Goal: Transaction & Acquisition: Obtain resource

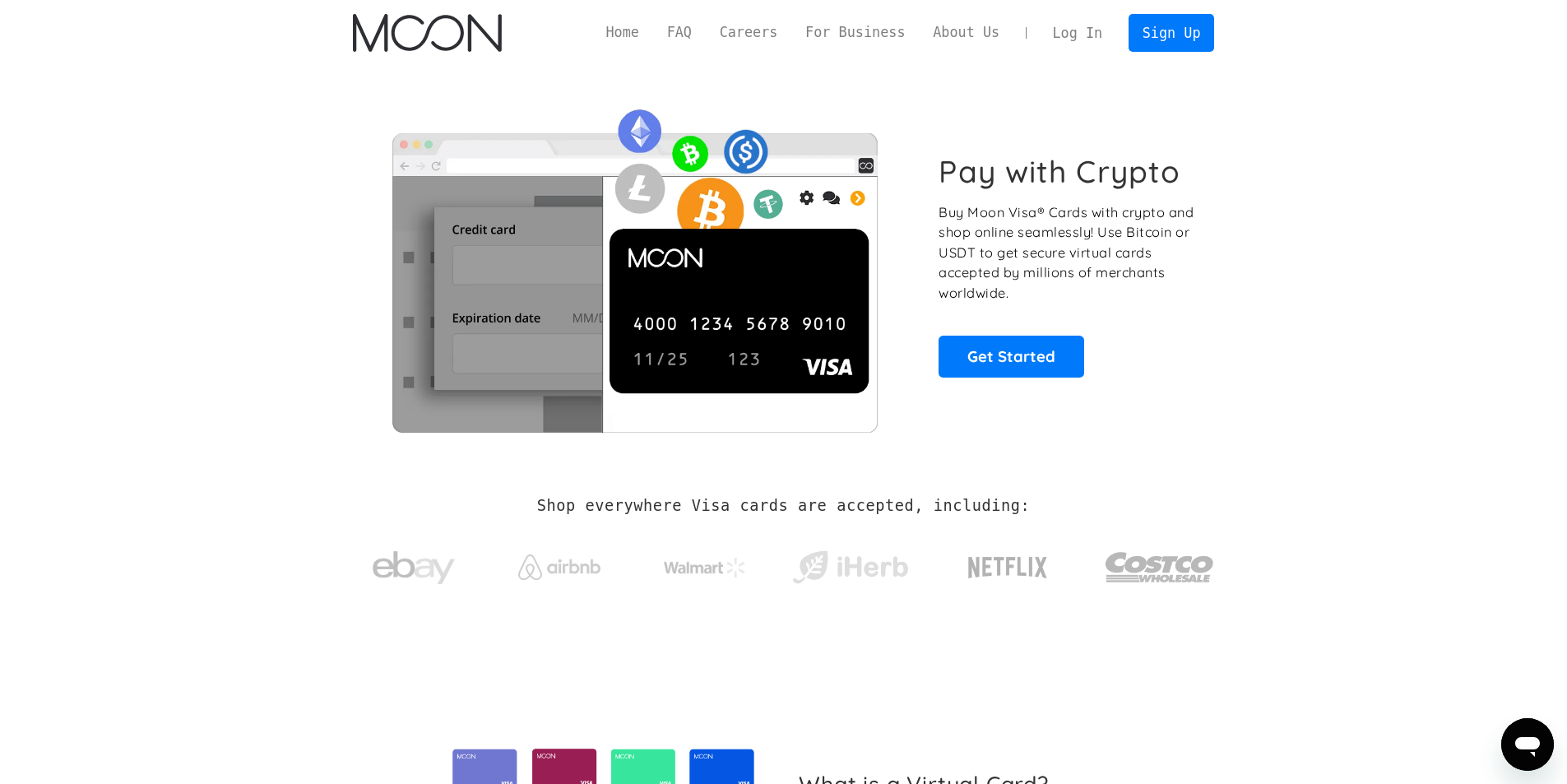
click at [1094, 36] on link "Log In" at bounding box center [1077, 33] width 77 height 37
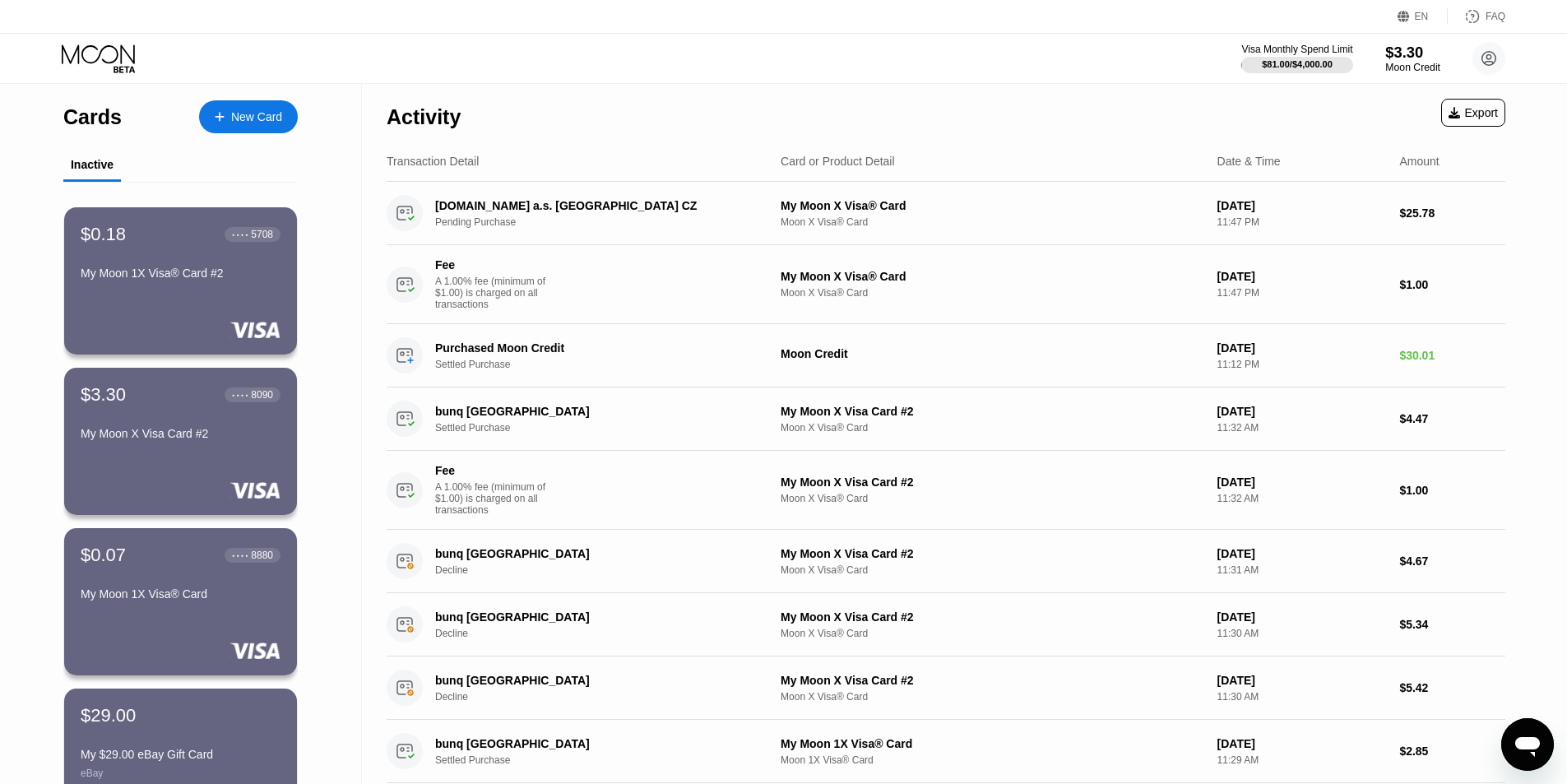
click at [1410, 63] on div "Moon Credit" at bounding box center [1412, 67] width 55 height 11
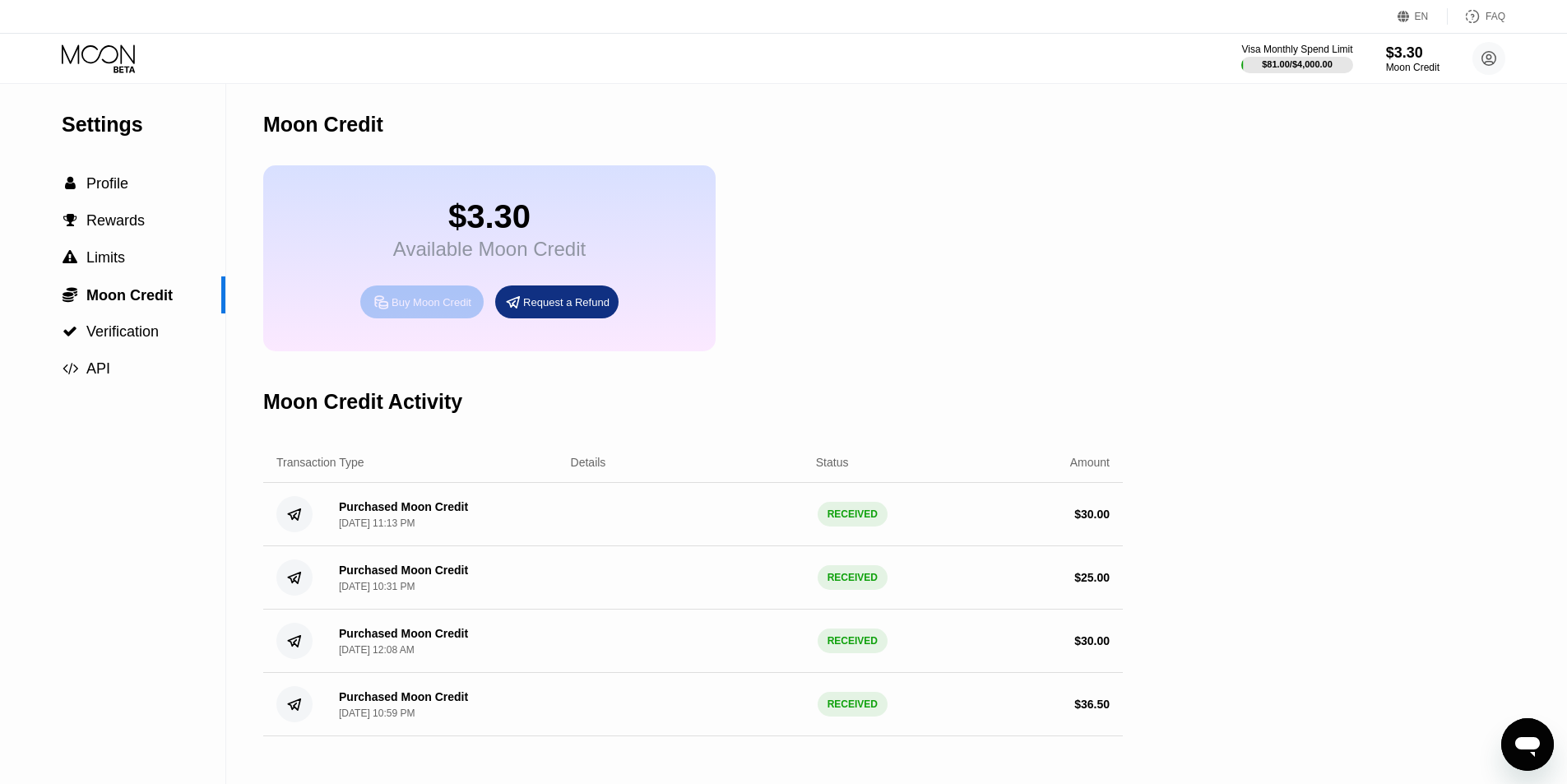
click at [434, 309] on div "Buy Moon Credit" at bounding box center [431, 302] width 80 height 14
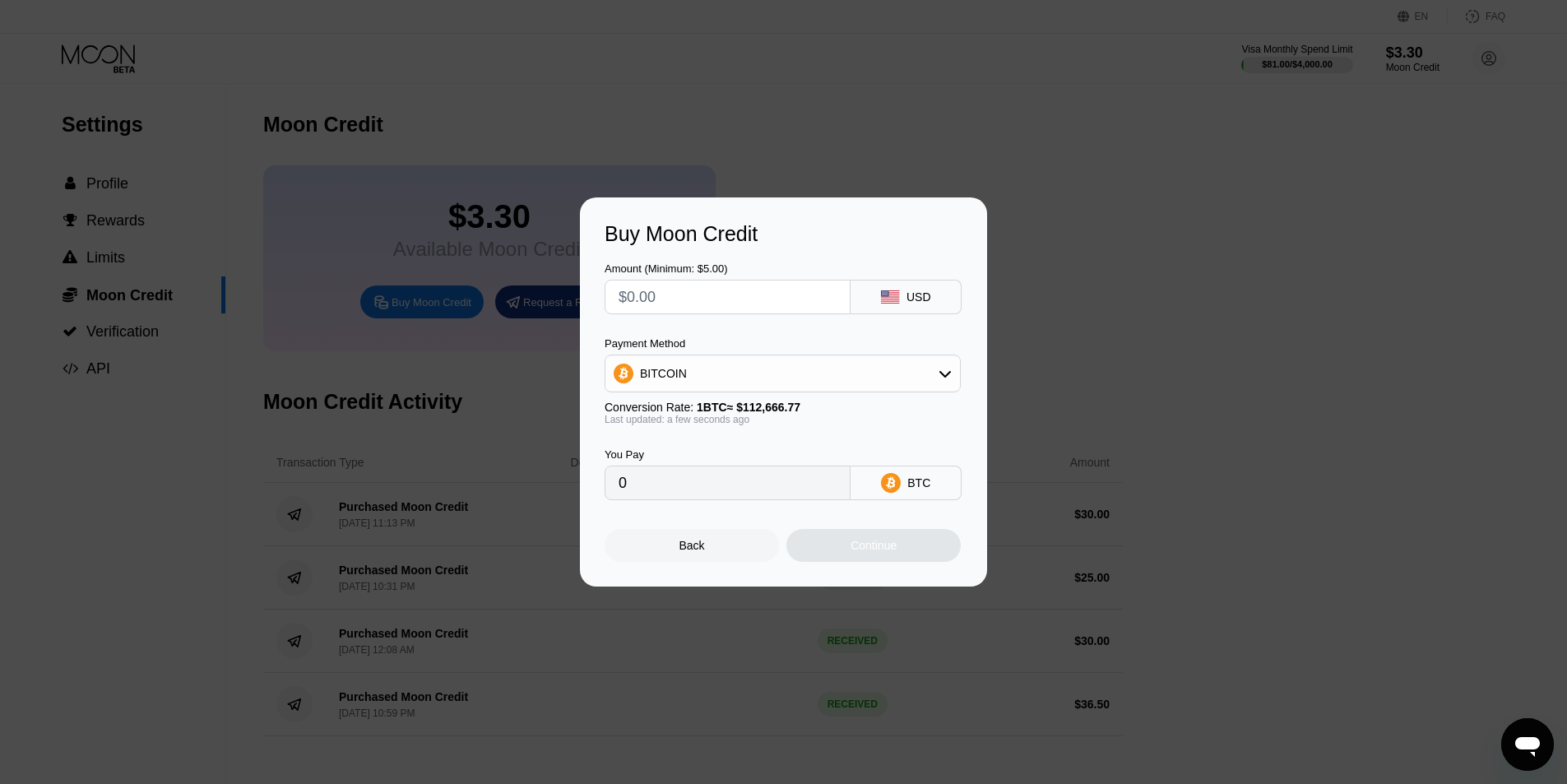
click at [817, 360] on div "BITCOIN" at bounding box center [783, 374] width 355 height 33
click at [801, 380] on div "BITCOIN" at bounding box center [783, 374] width 355 height 33
click at [919, 292] on div "USD" at bounding box center [919, 296] width 24 height 13
click at [734, 362] on div "BITCOIN" at bounding box center [783, 374] width 355 height 33
click at [760, 378] on div "BITCOIN" at bounding box center [783, 374] width 355 height 33
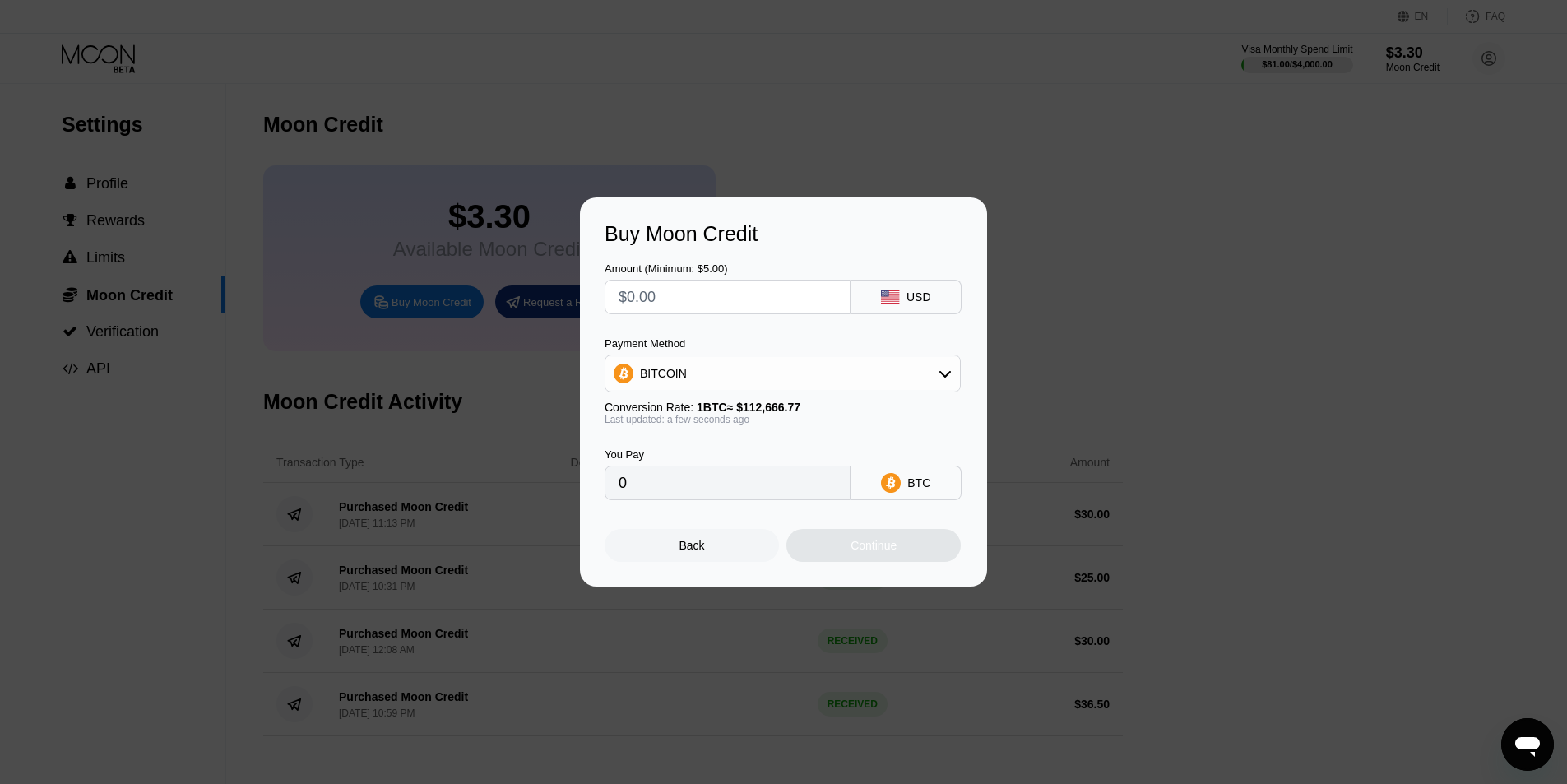
click at [1188, 216] on div "Buy Moon Credit Amount (Minimum: $5.00) USD Payment Method BITCOIN Conversion R…" at bounding box center [784, 392] width 1567 height 389
click at [1263, 169] on div at bounding box center [790, 392] width 1580 height 784
drag, startPoint x: 122, startPoint y: 353, endPoint x: 216, endPoint y: 356, distance: 94.0
click at [122, 354] on div "Buy Moon Credit Amount (Minimum: $5.00) USD Payment Method BITCOIN Conversion R…" at bounding box center [784, 392] width 1567 height 389
click at [697, 568] on div "Buy Moon Credit Amount (Minimum: $5.00) USD Payment Method BITCOIN Conversion R…" at bounding box center [784, 392] width 407 height 389
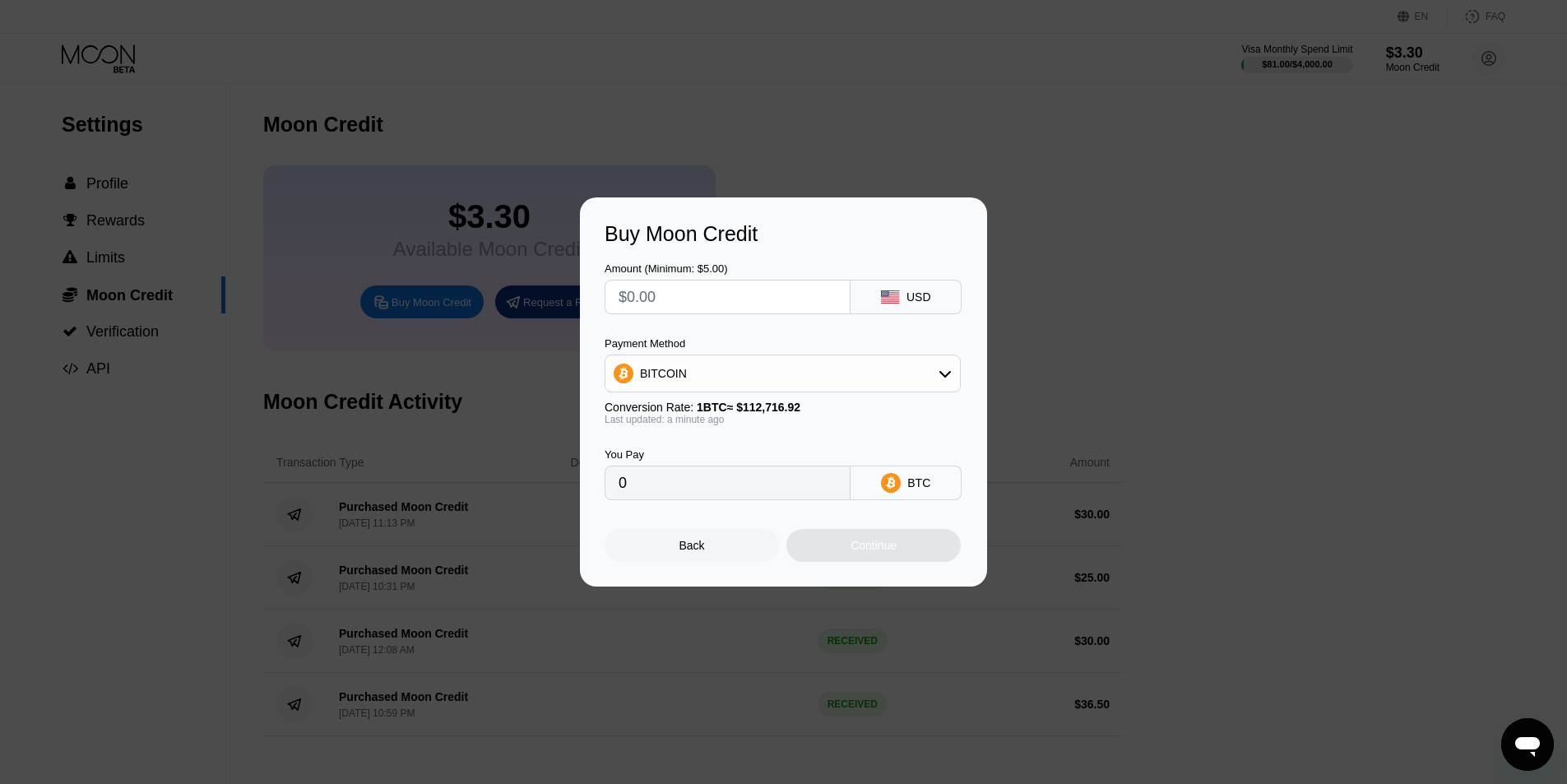
click at [702, 552] on div "Back" at bounding box center [692, 545] width 25 height 13
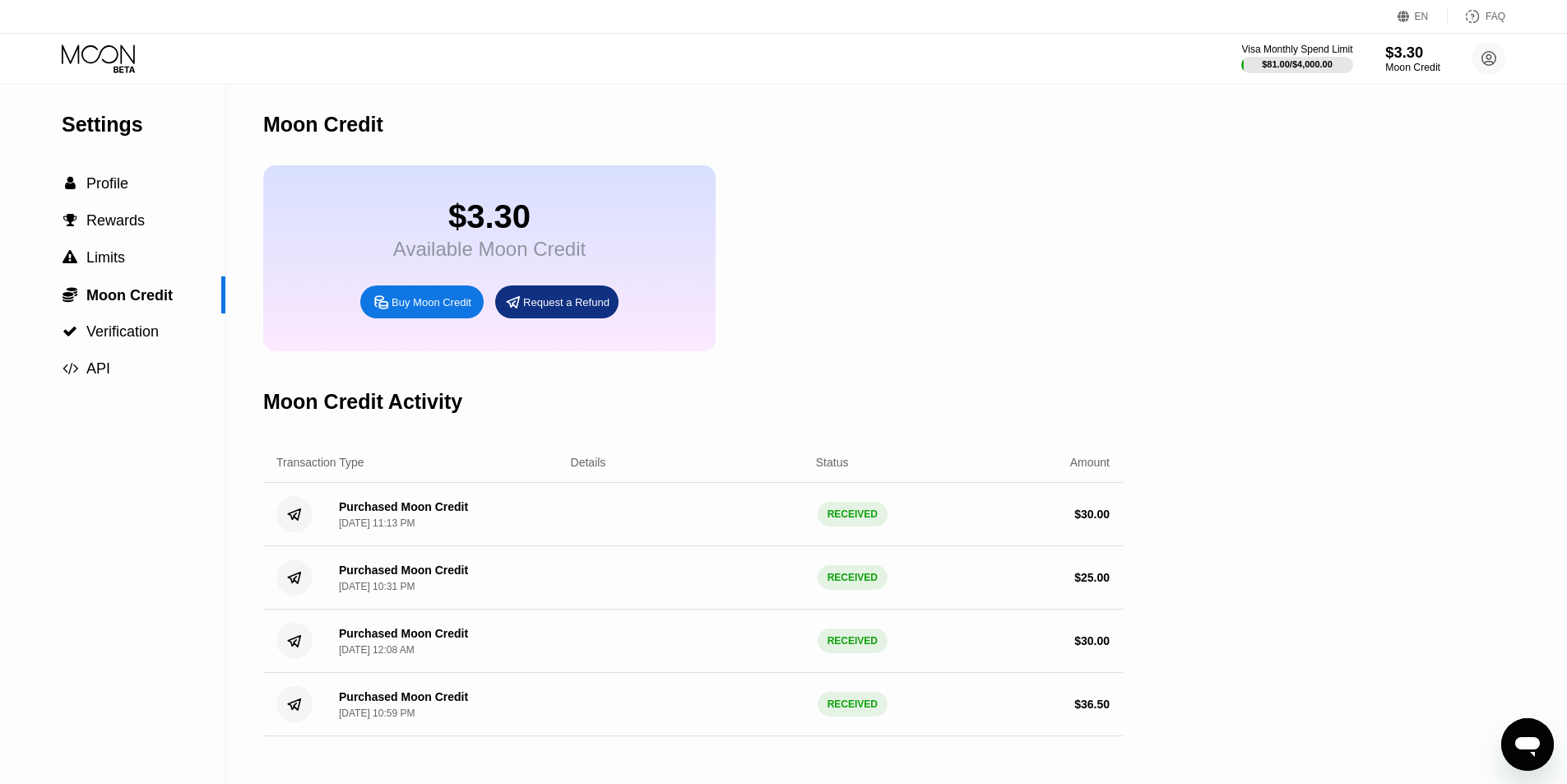
click at [1439, 69] on div "Moon Credit" at bounding box center [1412, 67] width 55 height 11
click at [176, 176] on div " Profile" at bounding box center [112, 183] width 225 height 37
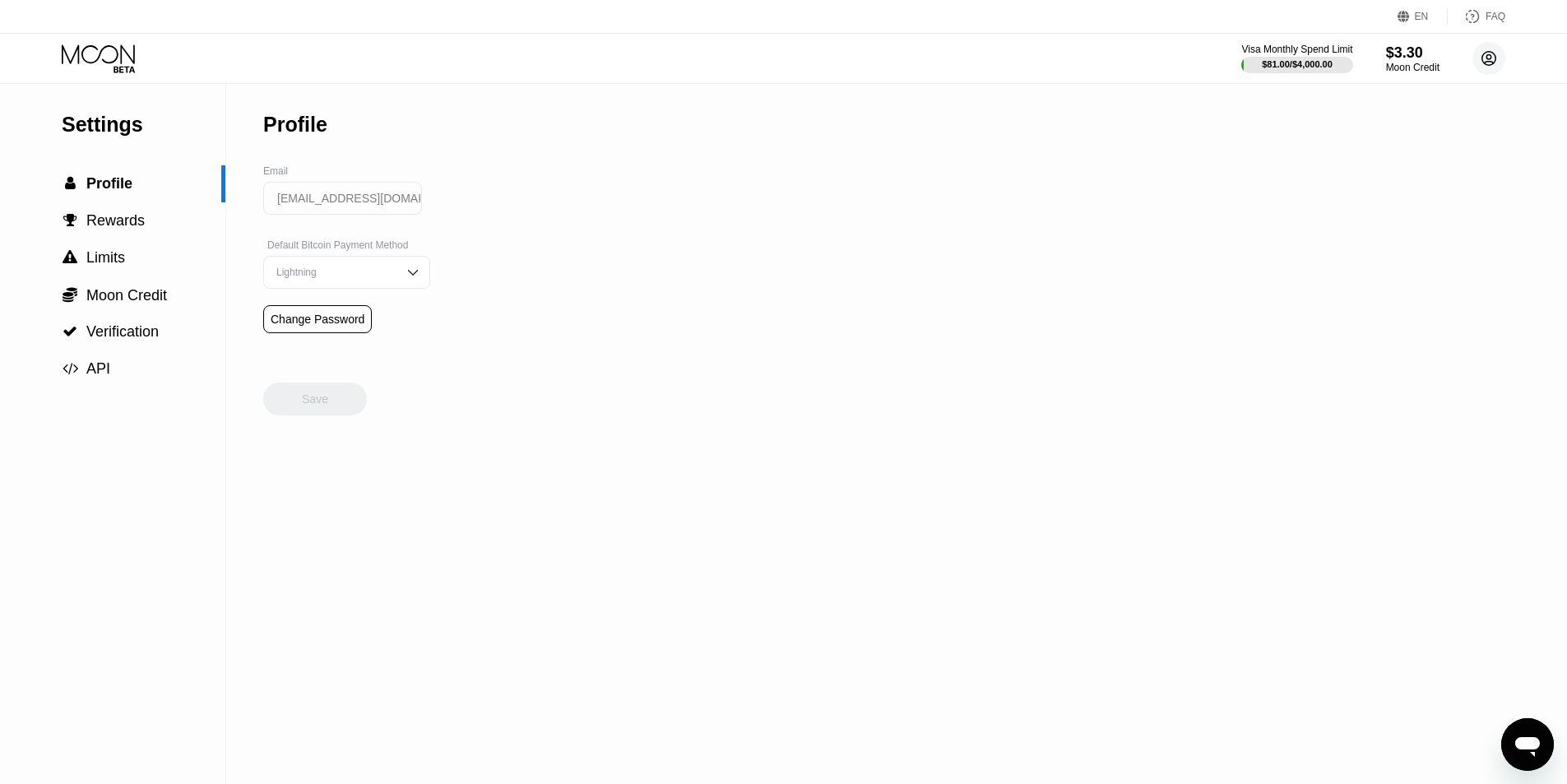
click at [1492, 62] on icon at bounding box center [1490, 58] width 9 height 9
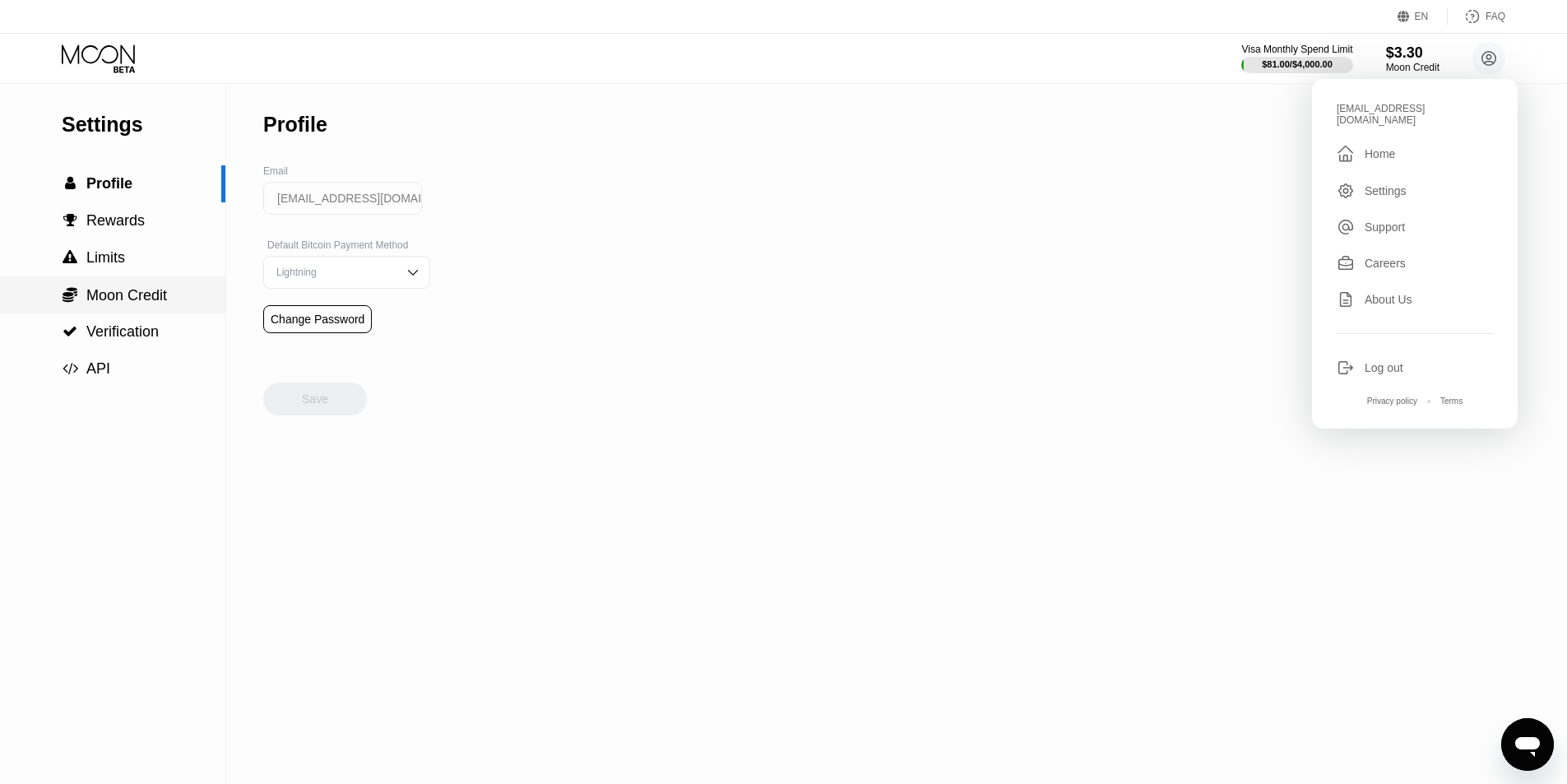
click at [158, 302] on span "Moon Credit" at bounding box center [126, 295] width 81 height 17
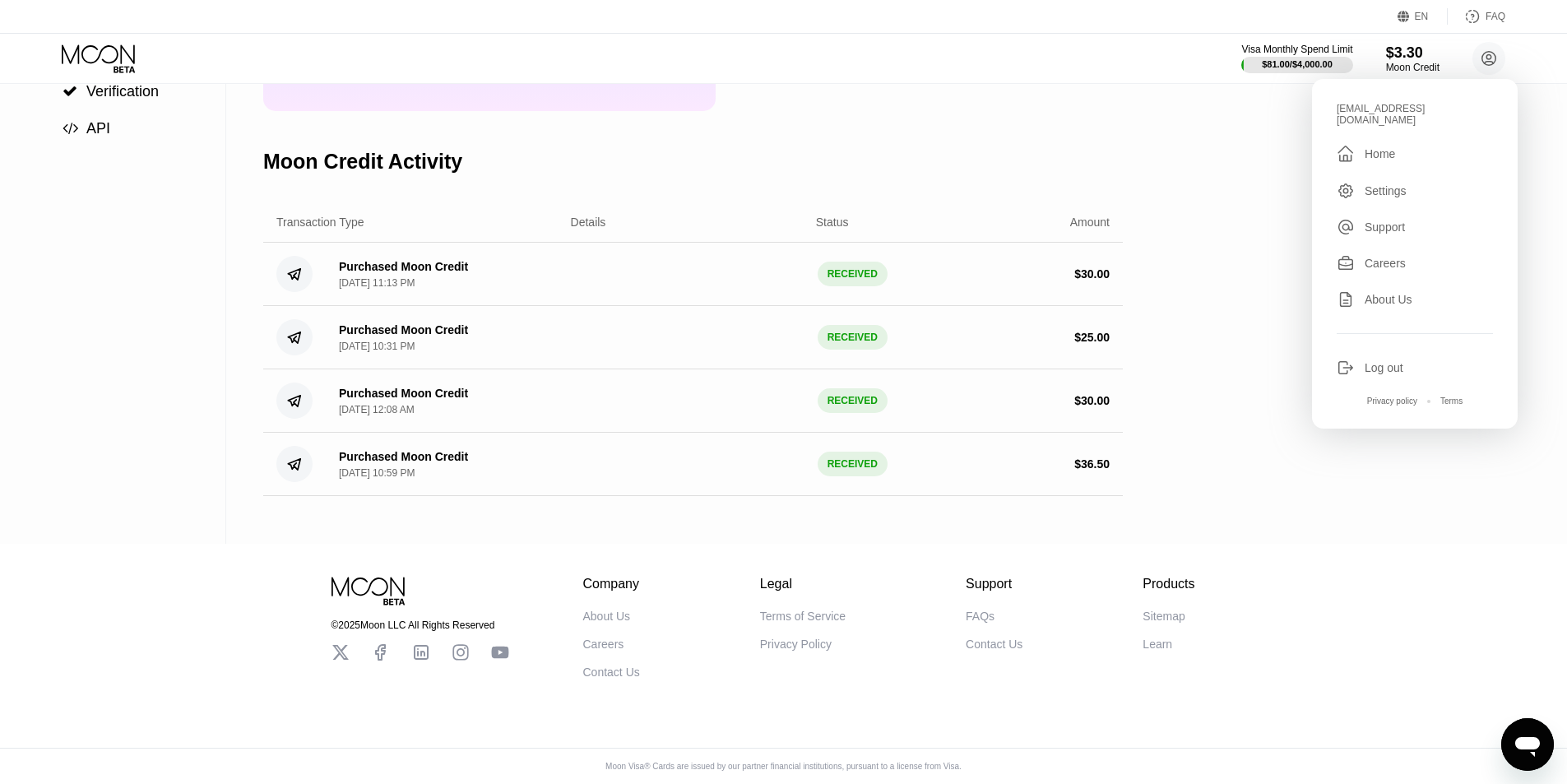
scroll to position [252, 0]
click at [405, 470] on div "Purchased Moon Credit Aug 2, 2025, 10:59 PM" at bounding box center [403, 464] width 130 height 29
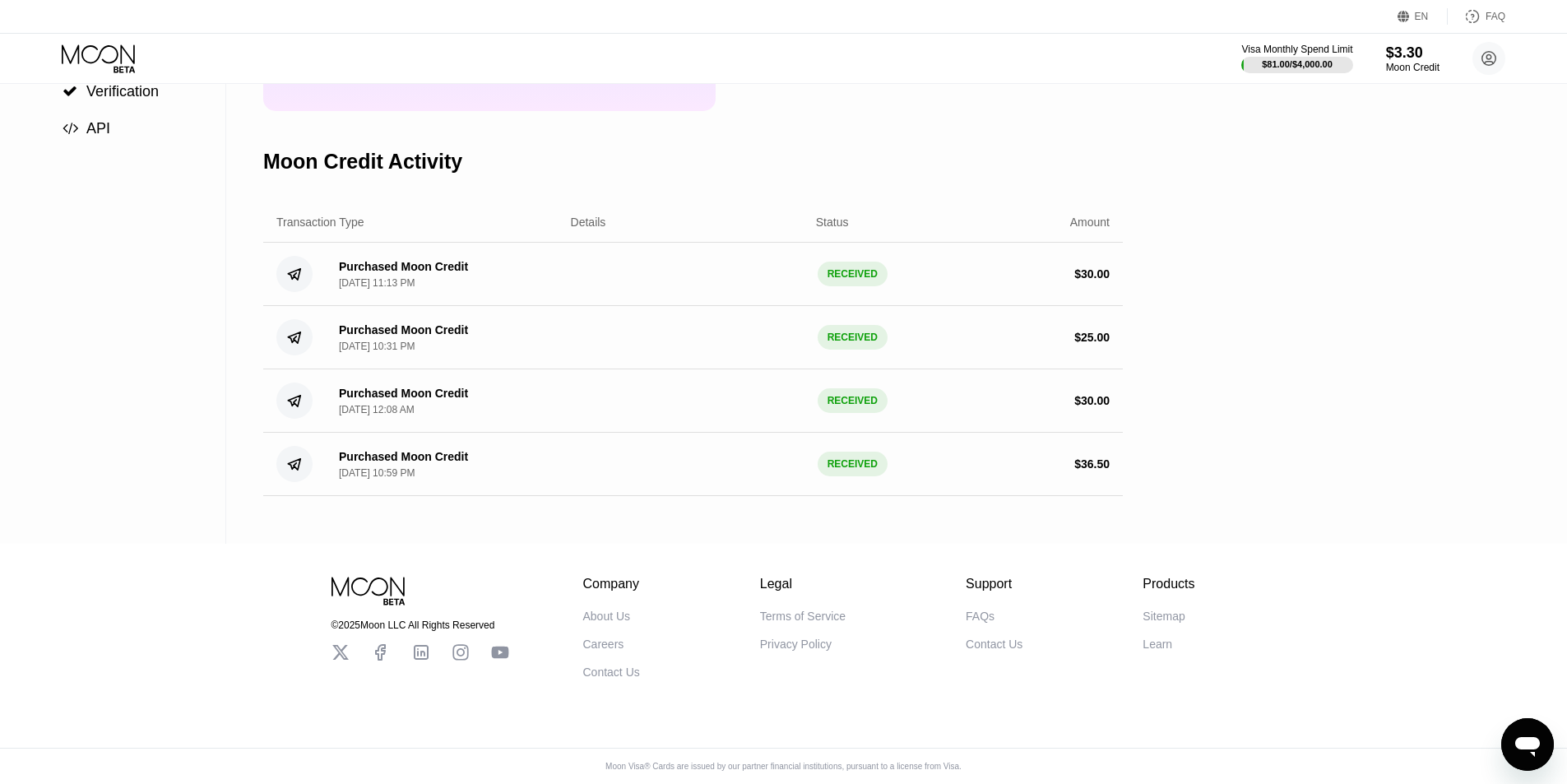
click at [863, 476] on div "RECEIVED" at bounding box center [853, 463] width 70 height 24
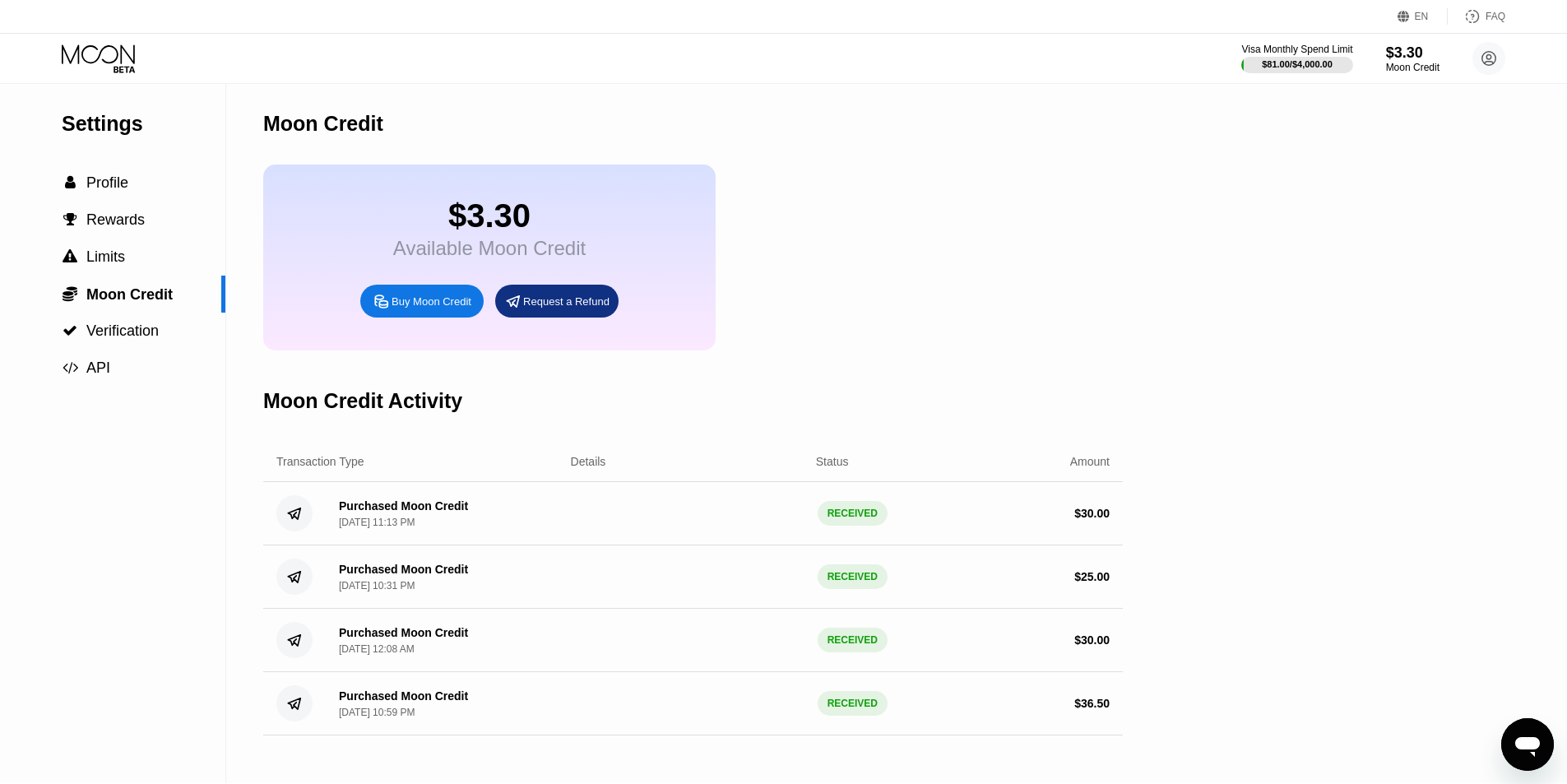
scroll to position [0, 0]
click at [1494, 60] on circle at bounding box center [1490, 58] width 33 height 33
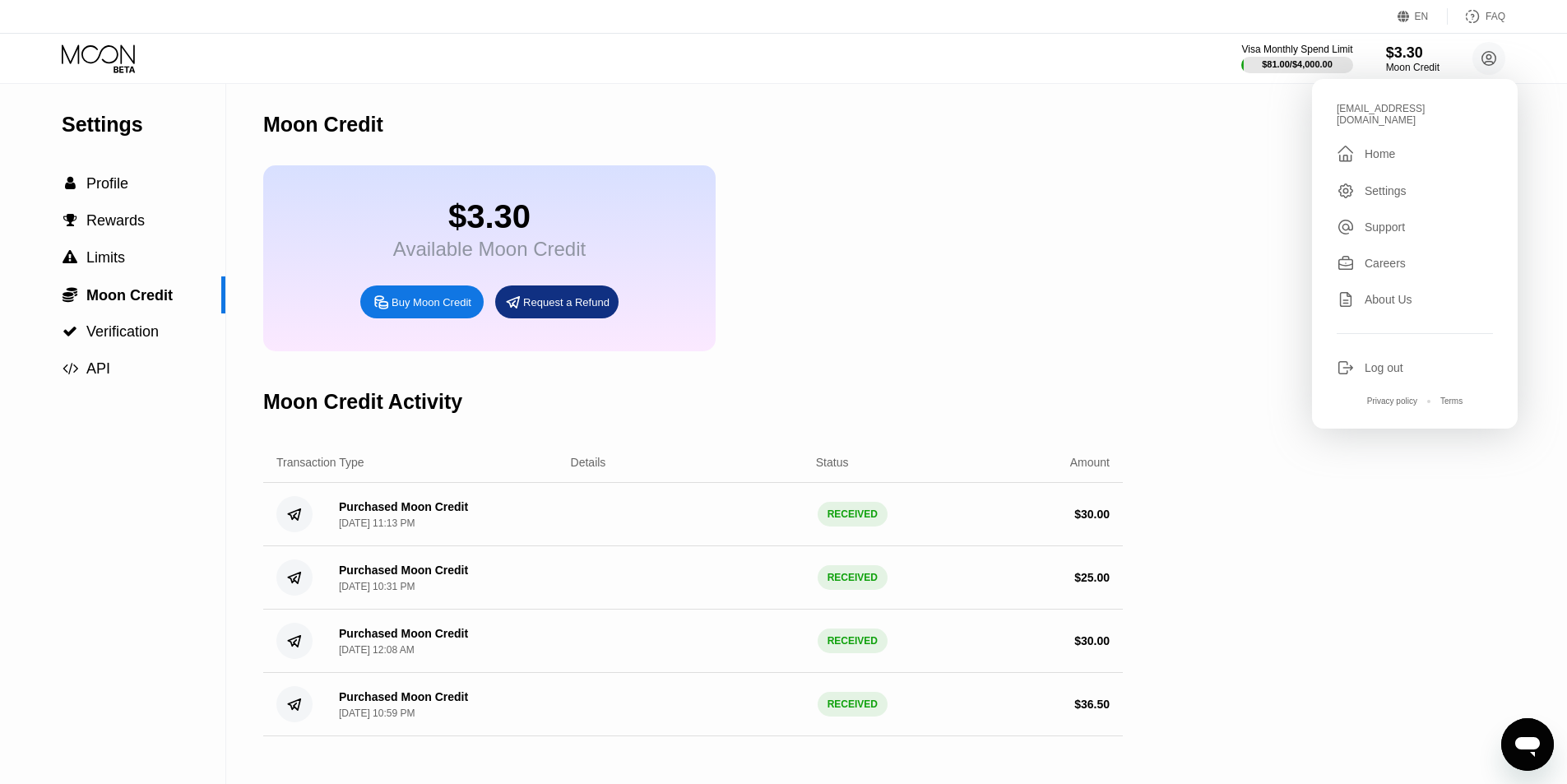
click at [1410, 144] on div " Home" at bounding box center [1416, 154] width 157 height 20
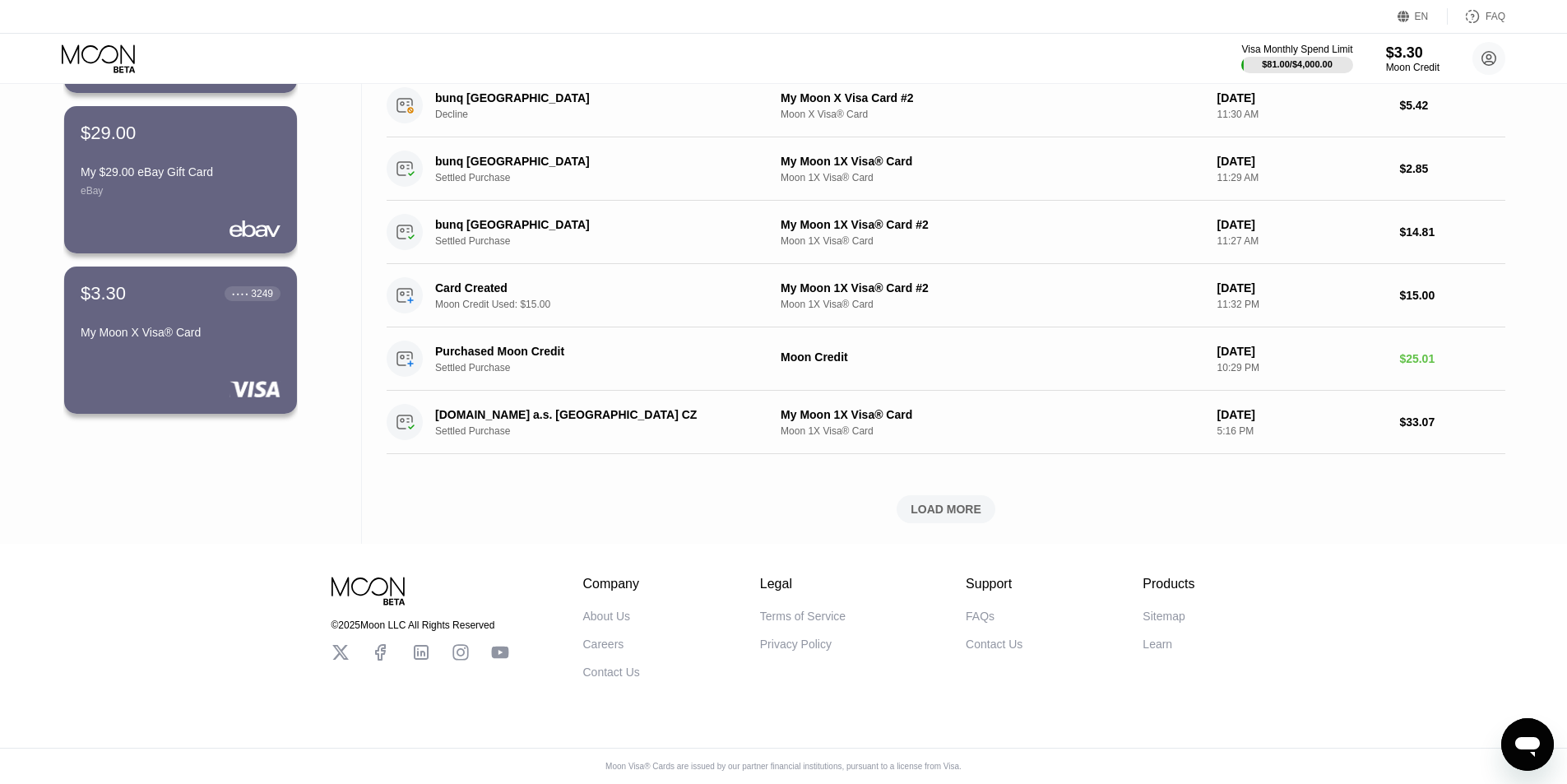
scroll to position [612, 0]
click at [833, 350] on div "Moon Credit" at bounding box center [992, 356] width 423 height 13
click at [489, 344] on div "Purchased Moon Credit" at bounding box center [595, 350] width 319 height 13
click at [490, 344] on div "Purchased Moon Credit" at bounding box center [595, 350] width 319 height 13
click at [428, 341] on div "Purchased Moon Credit Settled Purchase" at bounding box center [577, 359] width 381 height 37
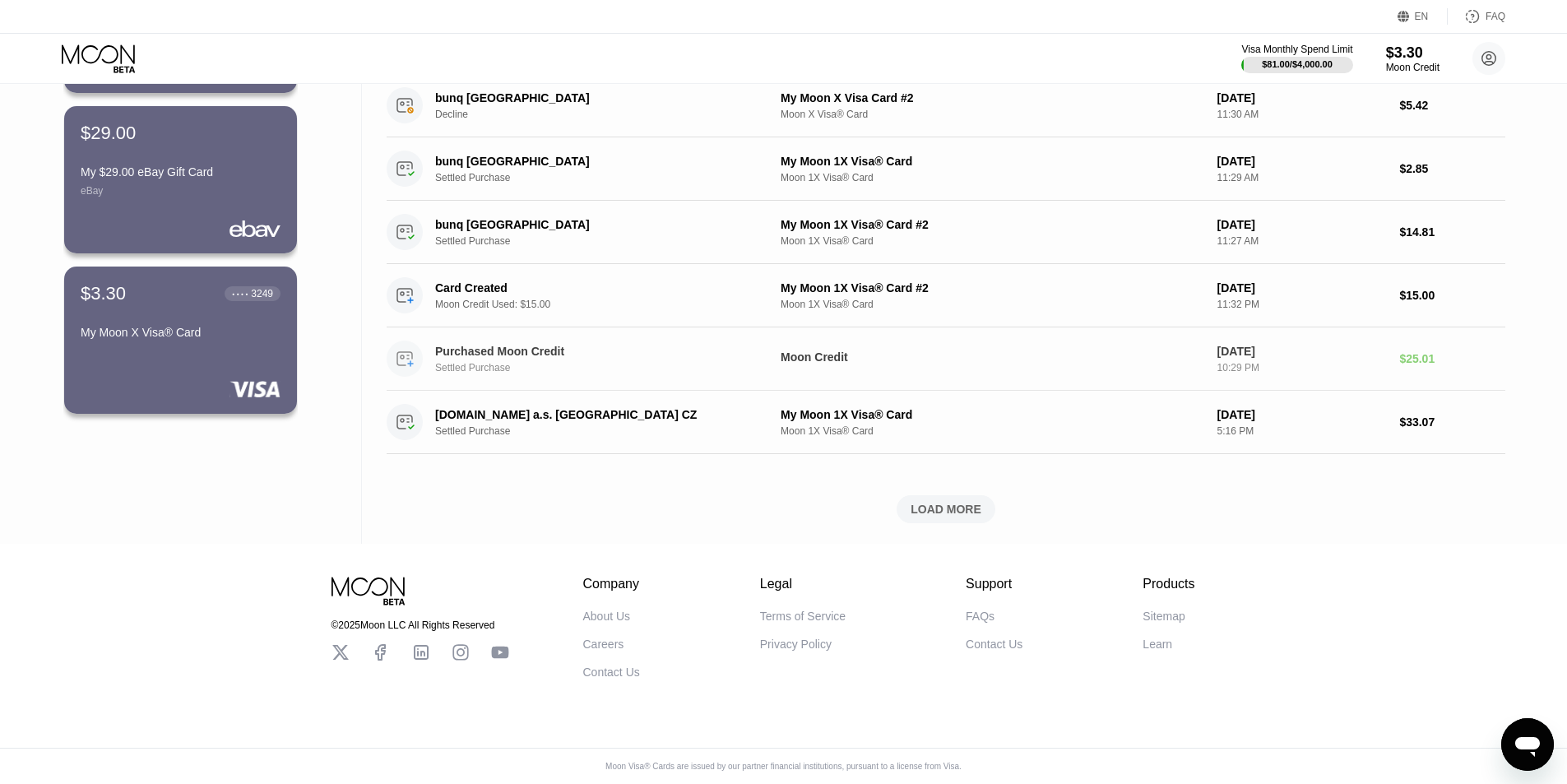
click at [583, 362] on div "Settled Purchase" at bounding box center [607, 367] width 343 height 11
click at [951, 335] on div "Purchased Moon Credit Settled Purchase Moon Credit Aug 09, 2025 10:29 PM $25.01" at bounding box center [946, 359] width 1119 height 63
drag, startPoint x: 925, startPoint y: 360, endPoint x: 805, endPoint y: 344, distance: 121.1
click at [805, 350] on div "Moon Credit" at bounding box center [992, 356] width 423 height 13
click at [806, 350] on div "Moon Credit" at bounding box center [992, 356] width 423 height 13
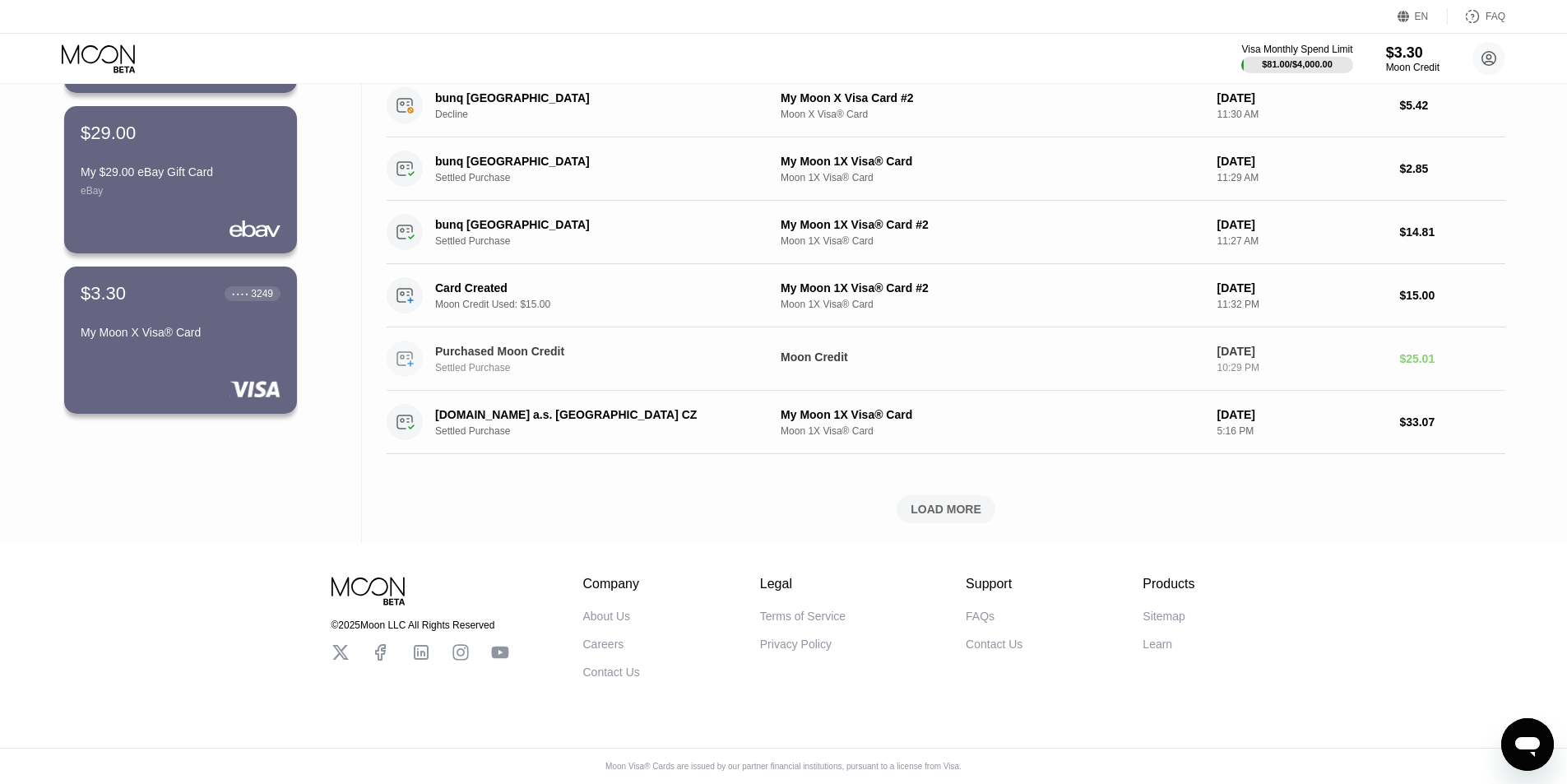
click at [806, 350] on div "Moon Credit" at bounding box center [992, 356] width 423 height 13
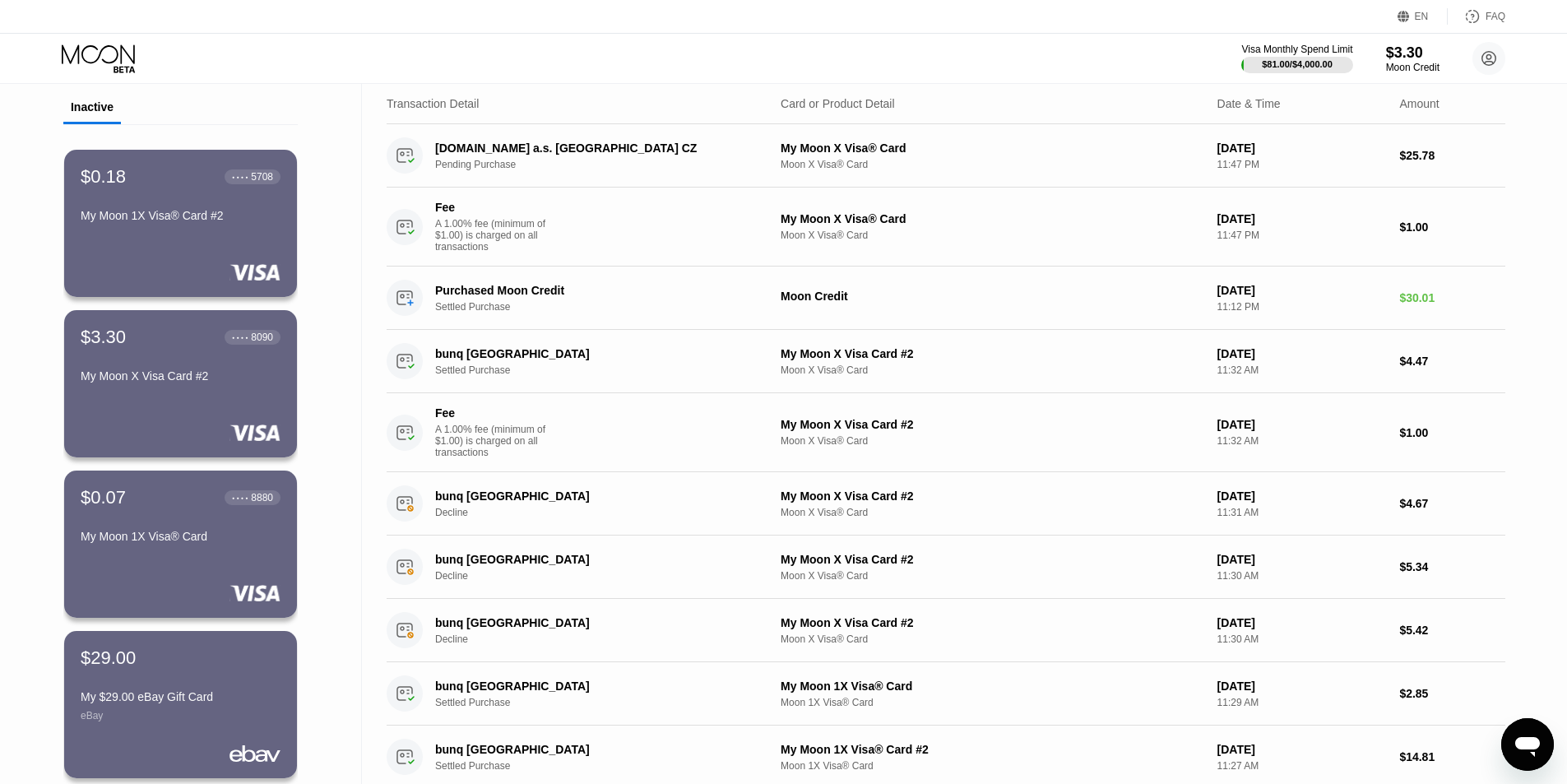
scroll to position [0, 0]
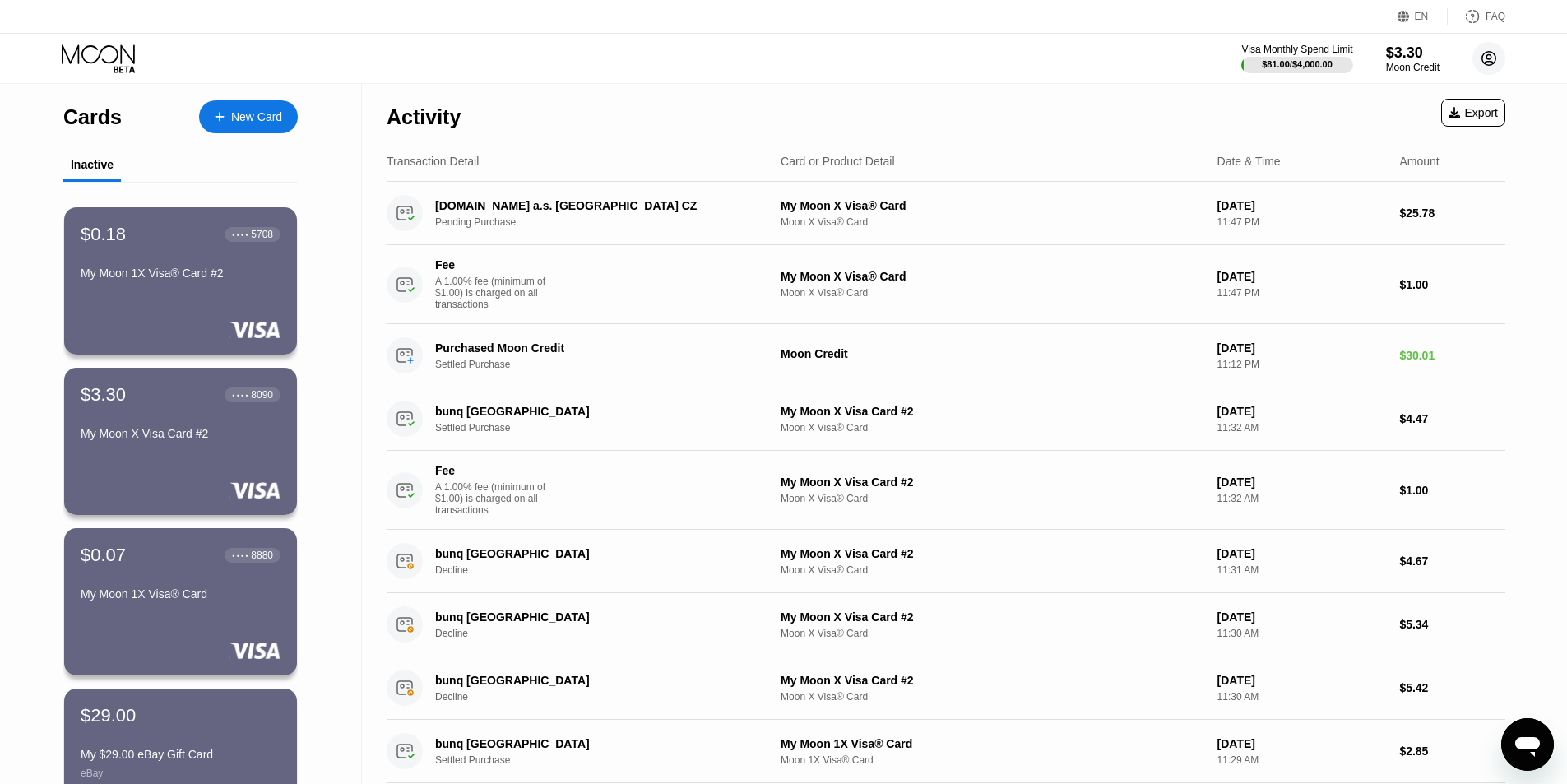
click at [1489, 56] on circle at bounding box center [1490, 58] width 33 height 33
